Goal: Information Seeking & Learning: Learn about a topic

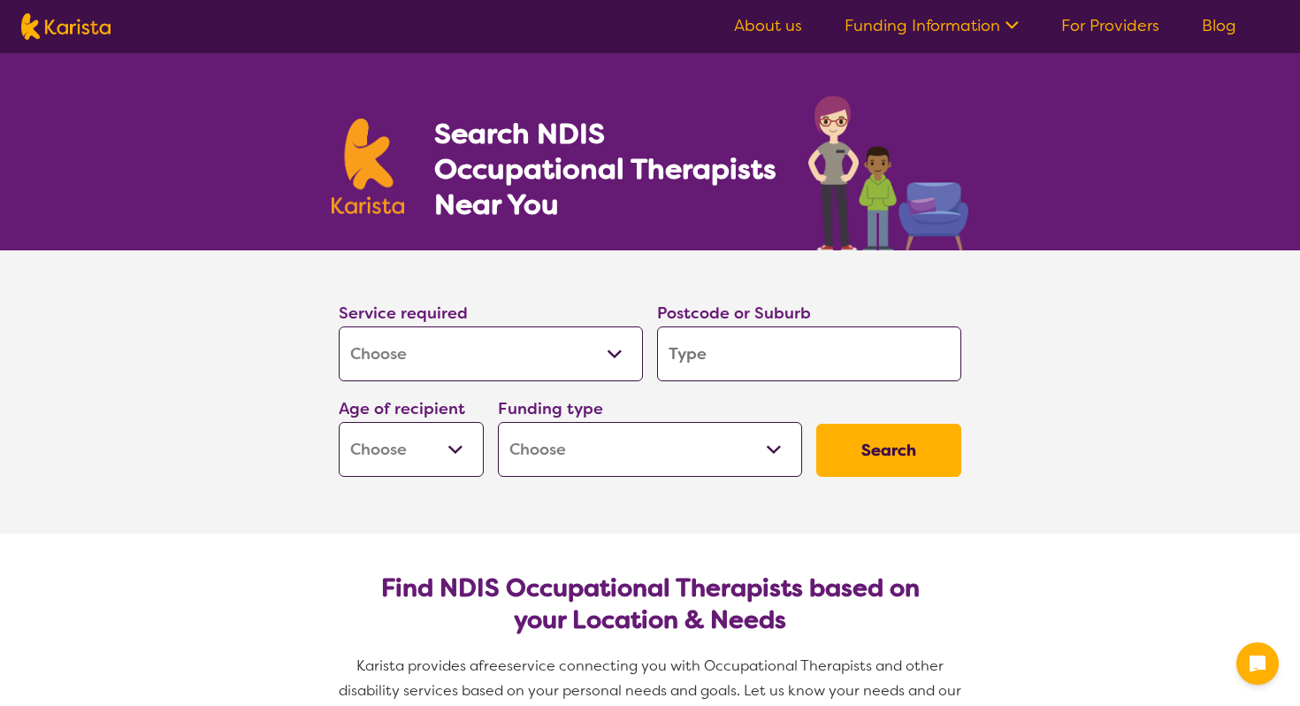
select select "[MEDICAL_DATA]"
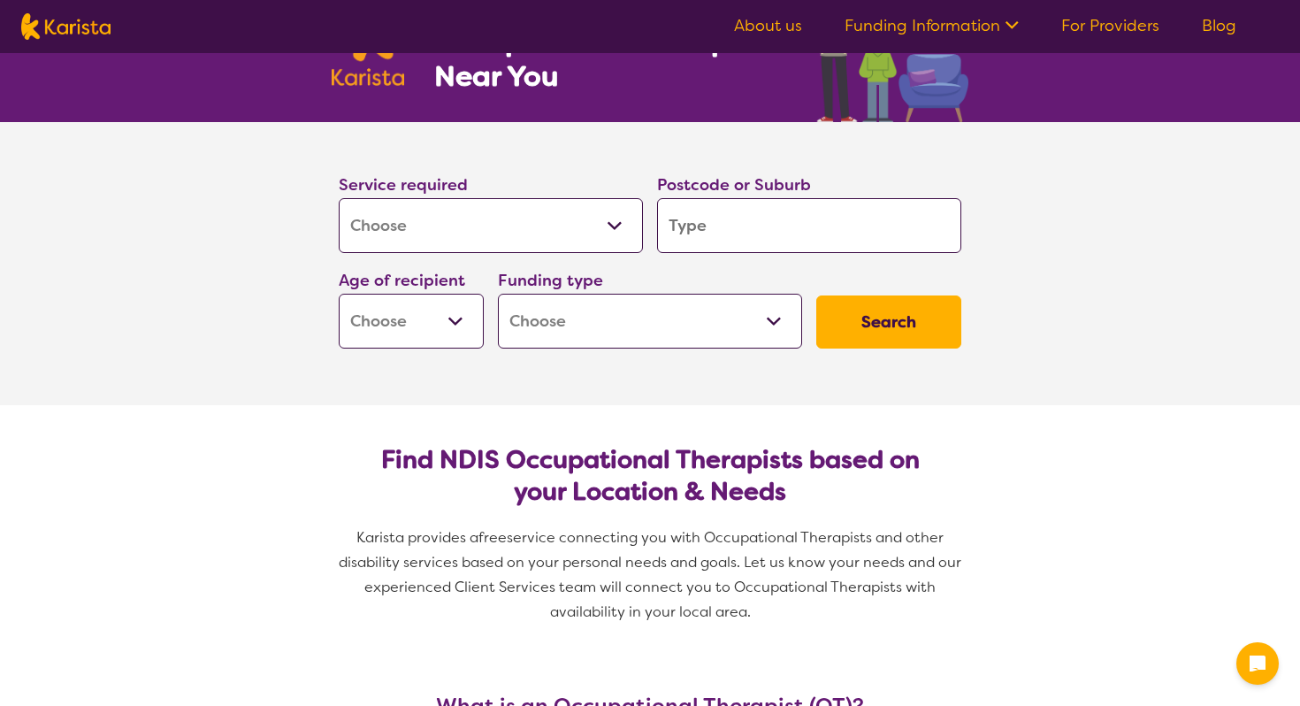
scroll to position [141, 0]
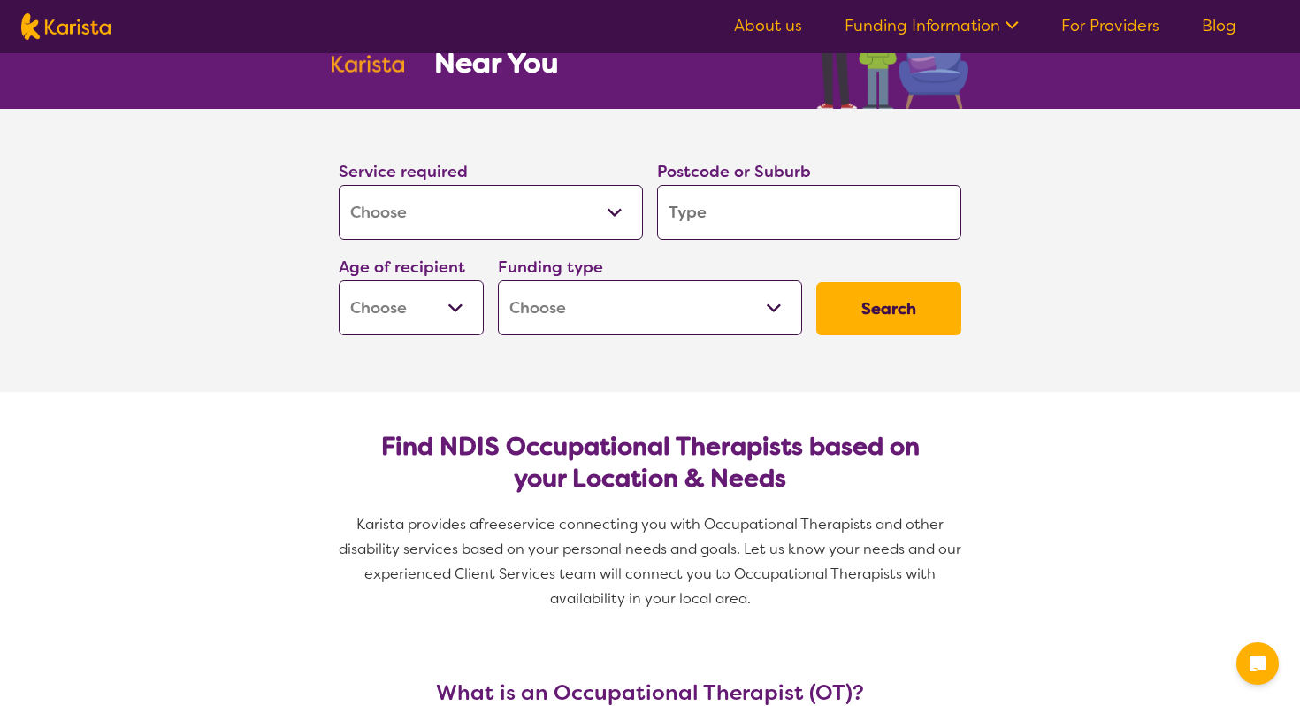
click at [807, 222] on input "search" at bounding box center [809, 212] width 304 height 55
type input "2756"
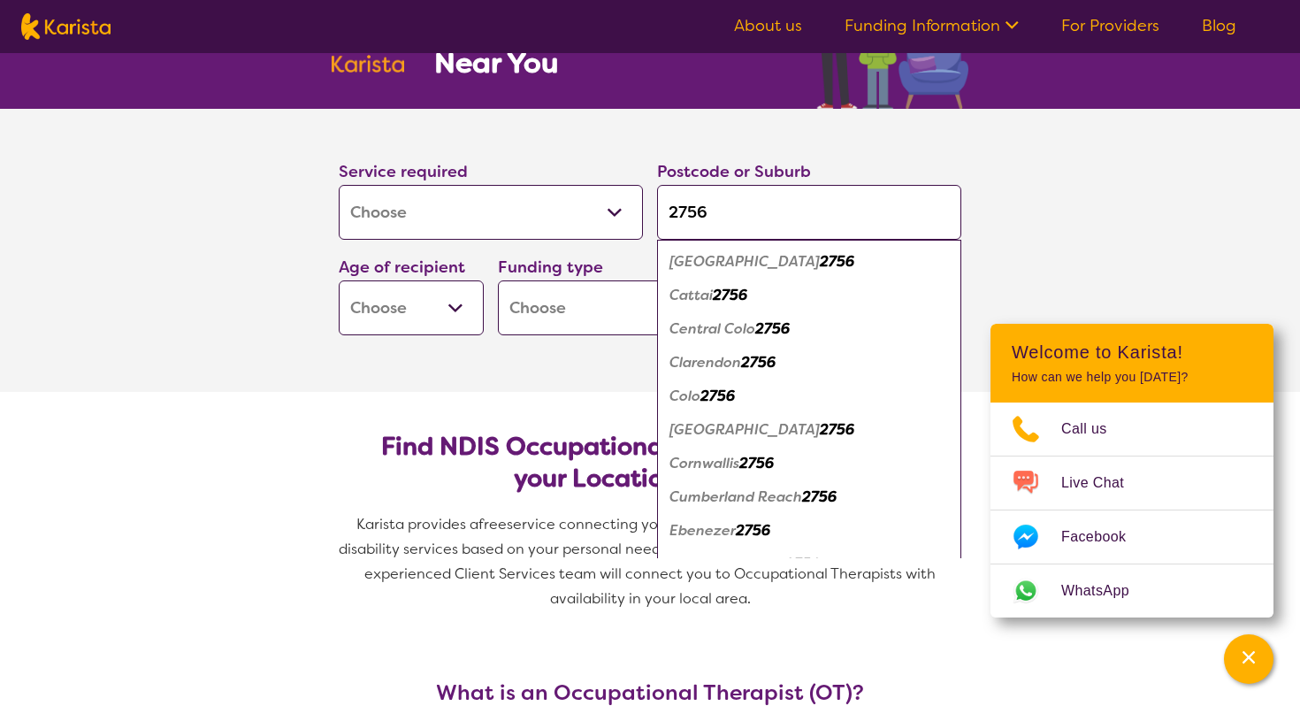
click at [854, 314] on div "Central Colo 2756" at bounding box center [809, 329] width 287 height 34
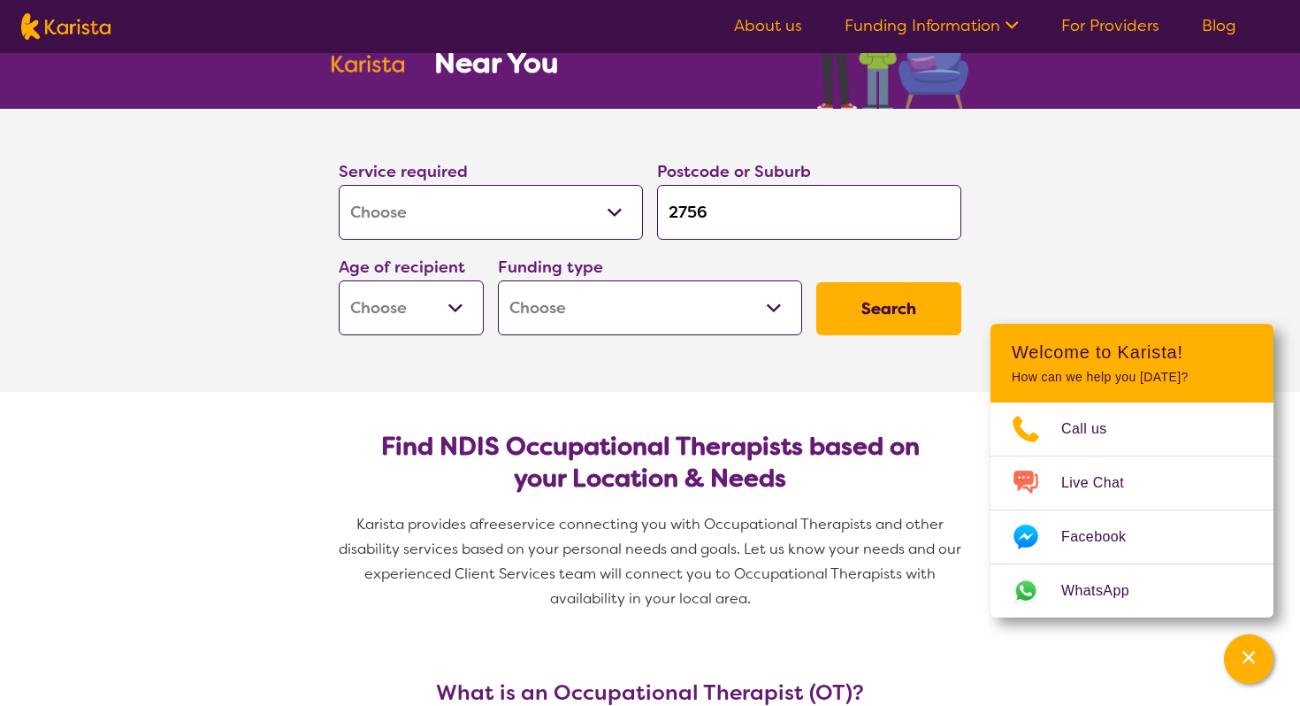
click at [854, 314] on button "Search" at bounding box center [888, 308] width 145 height 53
click at [458, 307] on select "Early Childhood - 0 to 9 Child - 10 to 11 Adolescent - 12 to 17 Adult - 18 to 6…" at bounding box center [411, 307] width 145 height 55
select select "CH"
click at [339, 280] on select "Early Childhood - 0 to 9 Child - 10 to 11 Adolescent - 12 to 17 Adult - 18 to 6…" at bounding box center [411, 307] width 145 height 55
select select "CH"
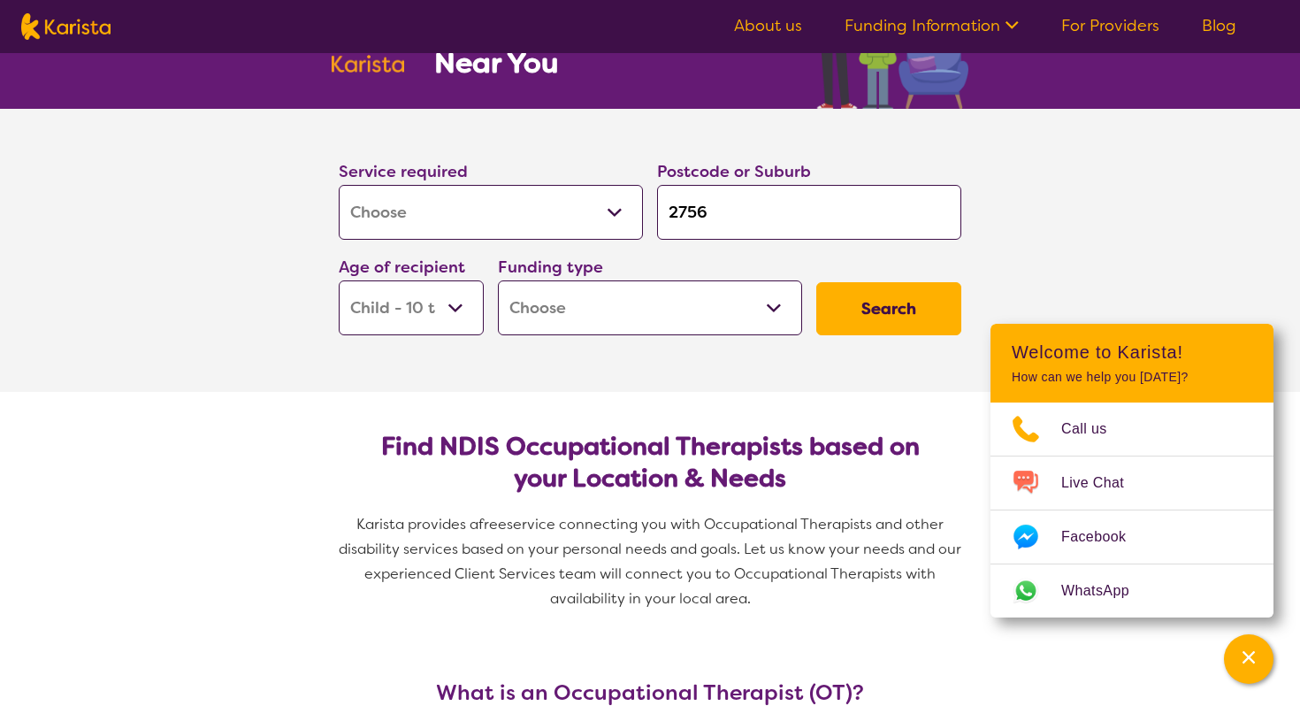
click at [768, 310] on select "Home Care Package (HCP) National Disability Insurance Scheme (NDIS) I don't know" at bounding box center [650, 307] width 304 height 55
select select "NDIS"
click at [498, 280] on select "Home Care Package (HCP) National Disability Insurance Scheme (NDIS) I don't know" at bounding box center [650, 307] width 304 height 55
select select "NDIS"
click at [861, 317] on button "Search" at bounding box center [888, 308] width 145 height 53
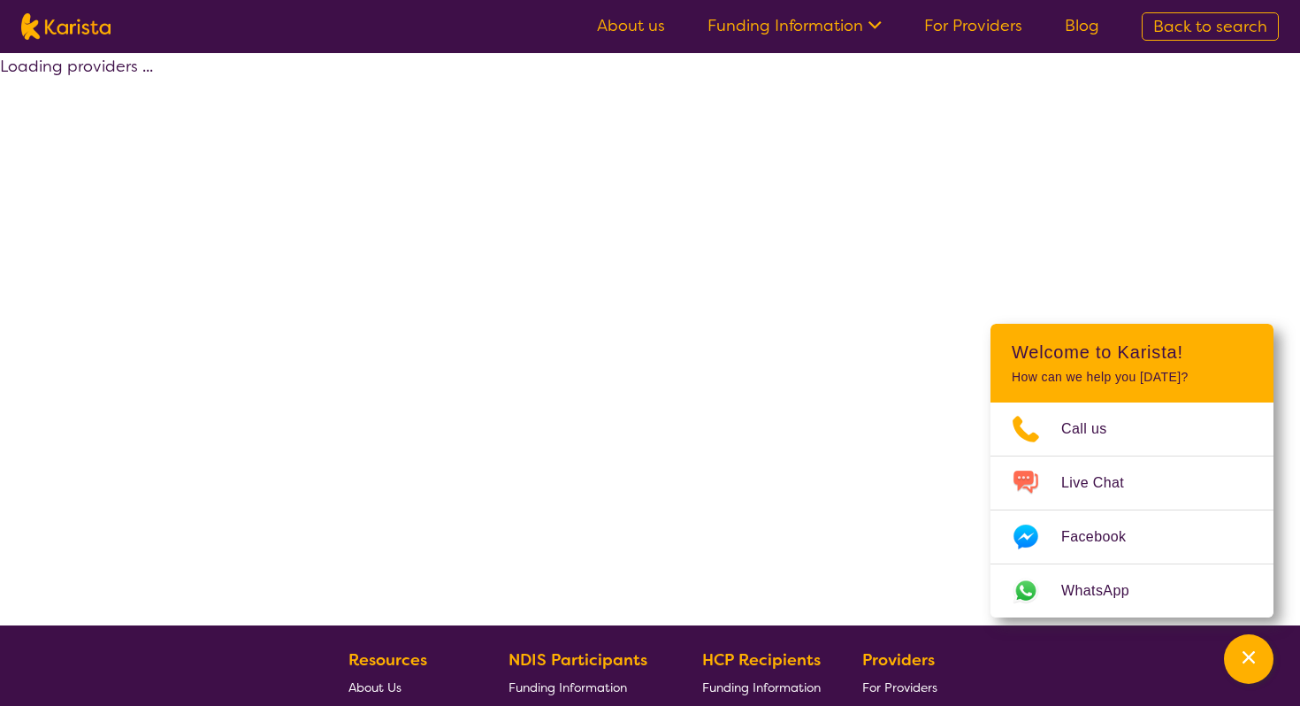
select select "by_score"
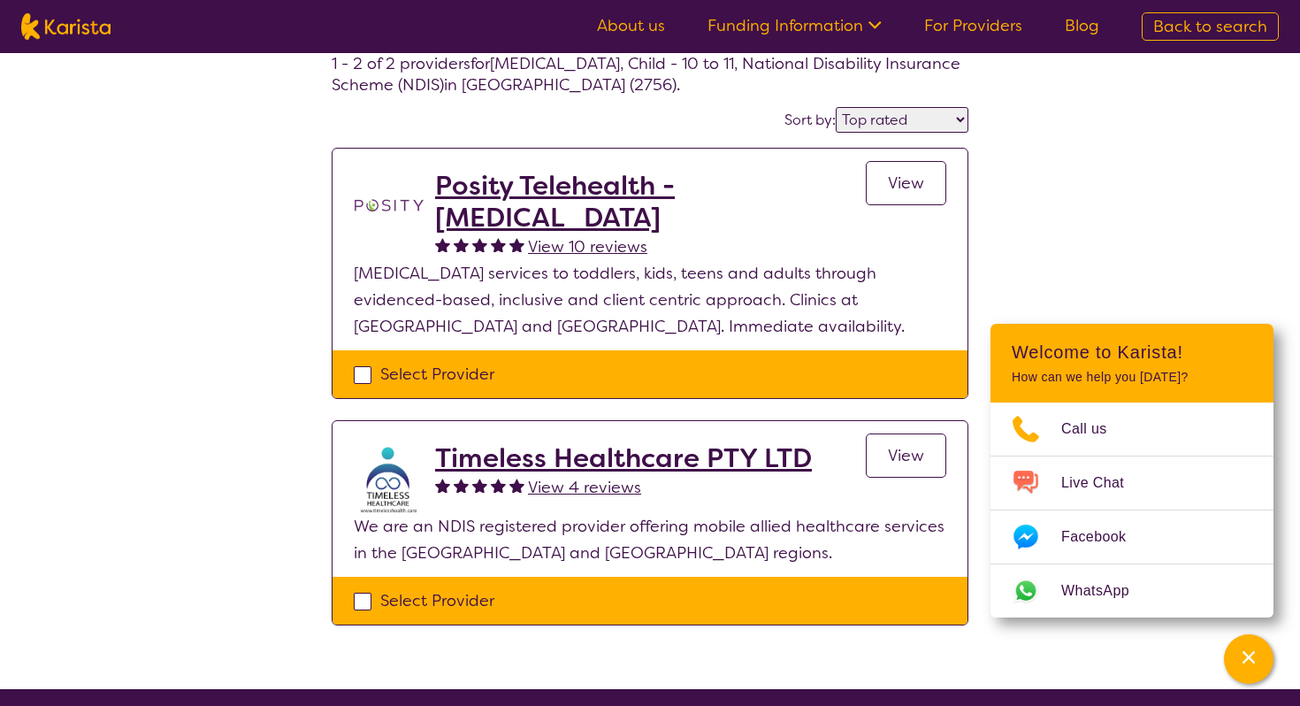
select select "[MEDICAL_DATA]"
select select "CH"
select select "NDIS"
select select "[MEDICAL_DATA]"
select select "CH"
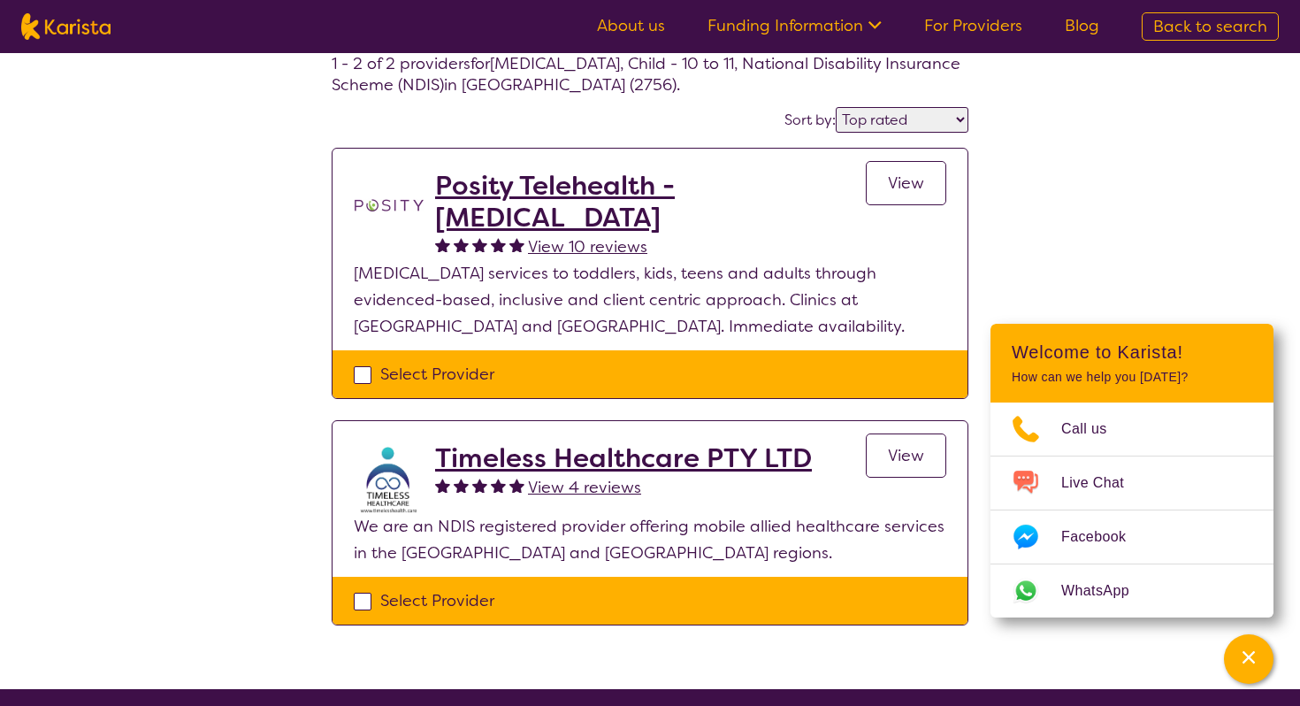
select select "NDIS"
